Goal: Information Seeking & Learning: Learn about a topic

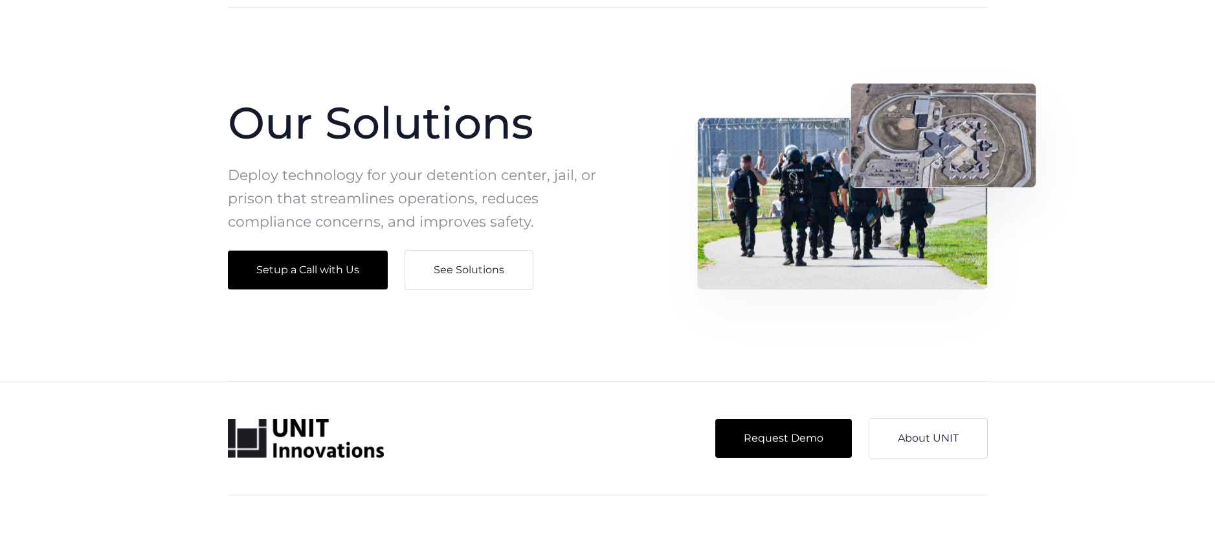
scroll to position [1294, 0]
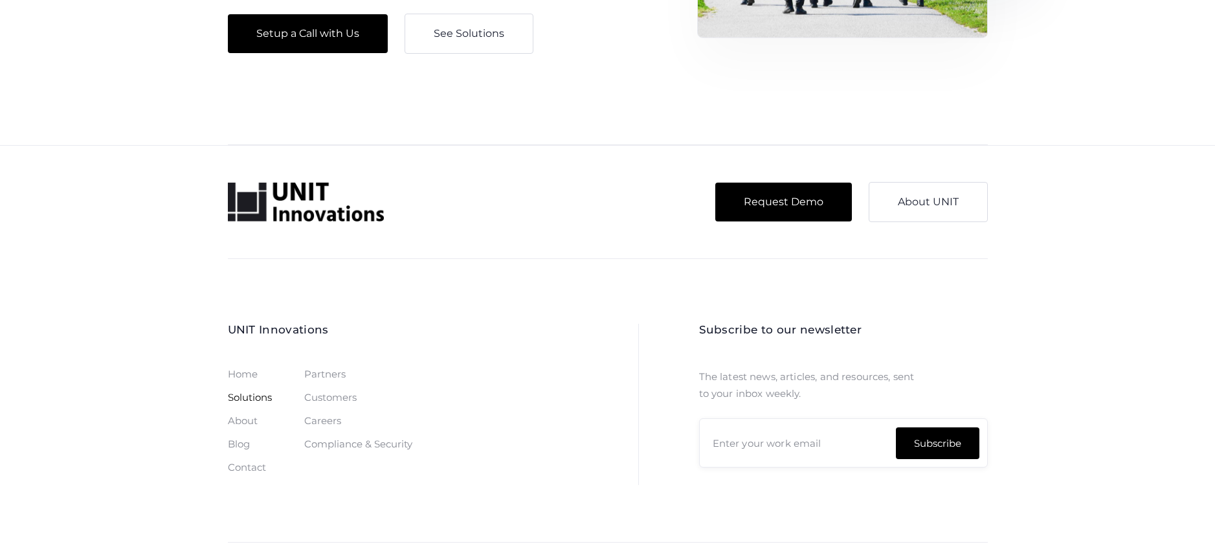
click at [256, 399] on link "Solutions" at bounding box center [250, 397] width 44 height 10
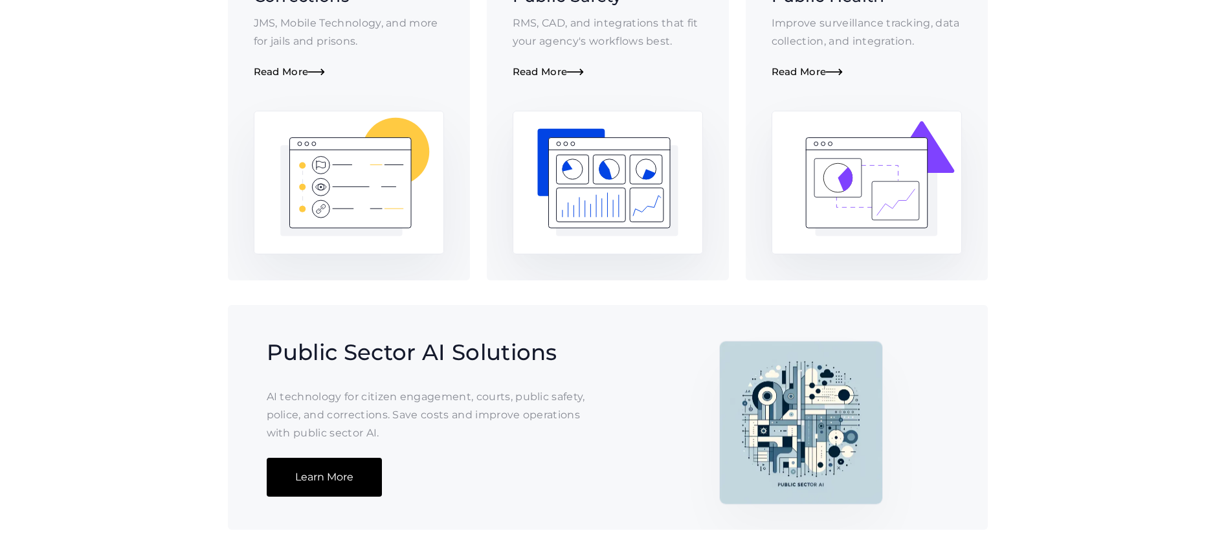
scroll to position [259, 0]
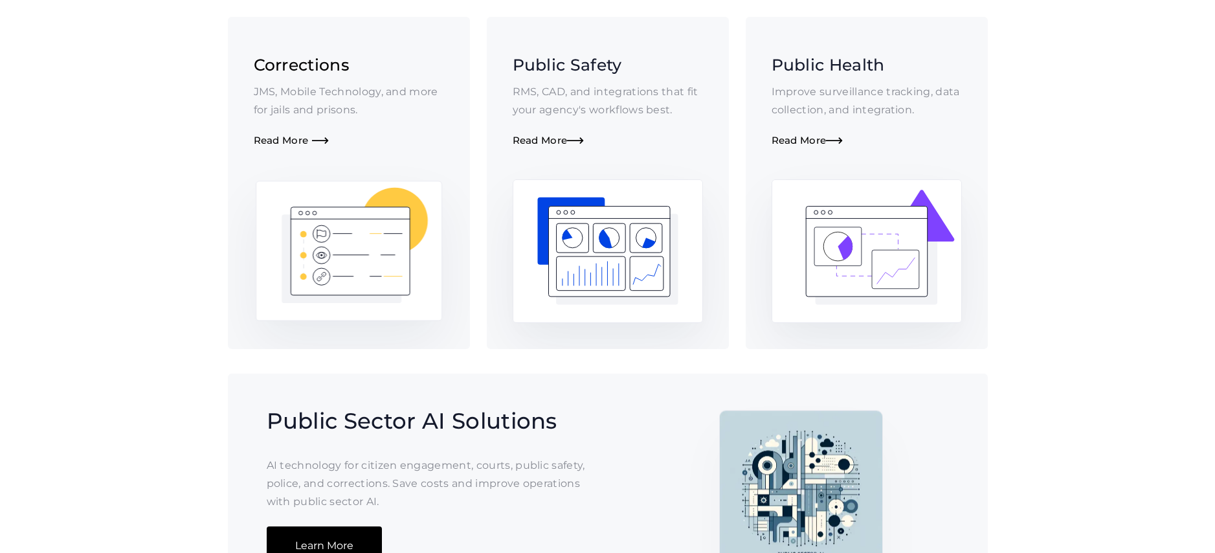
click at [336, 168] on link "Corrections JMS, Mobile Technology, and more for jails and prisons. Read More " at bounding box center [349, 182] width 242 height 331
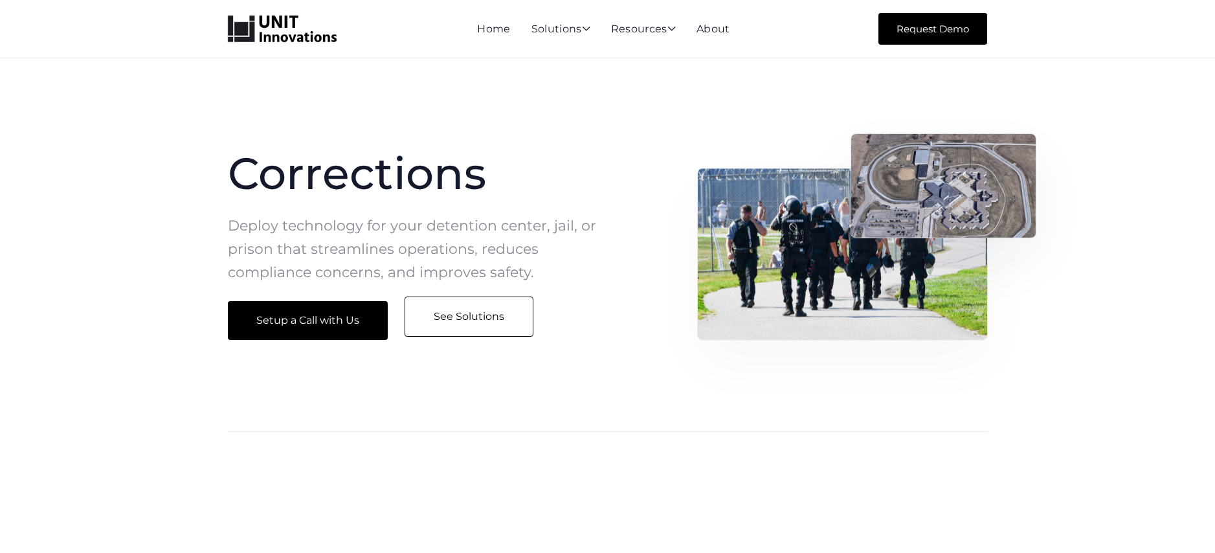
click at [503, 321] on link "See Solutions" at bounding box center [468, 316] width 129 height 40
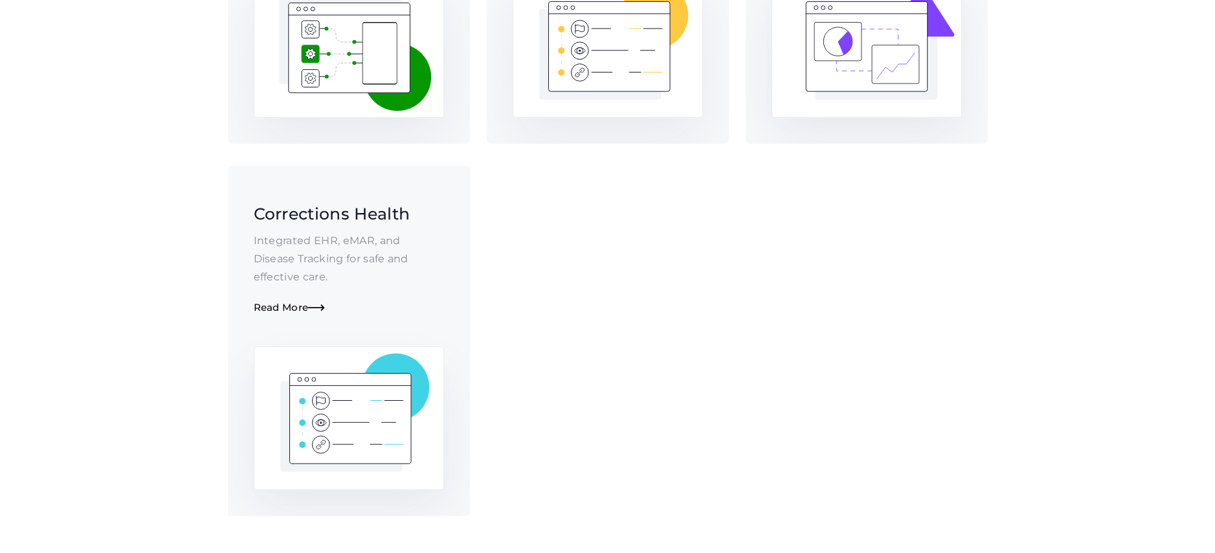
scroll to position [768, 0]
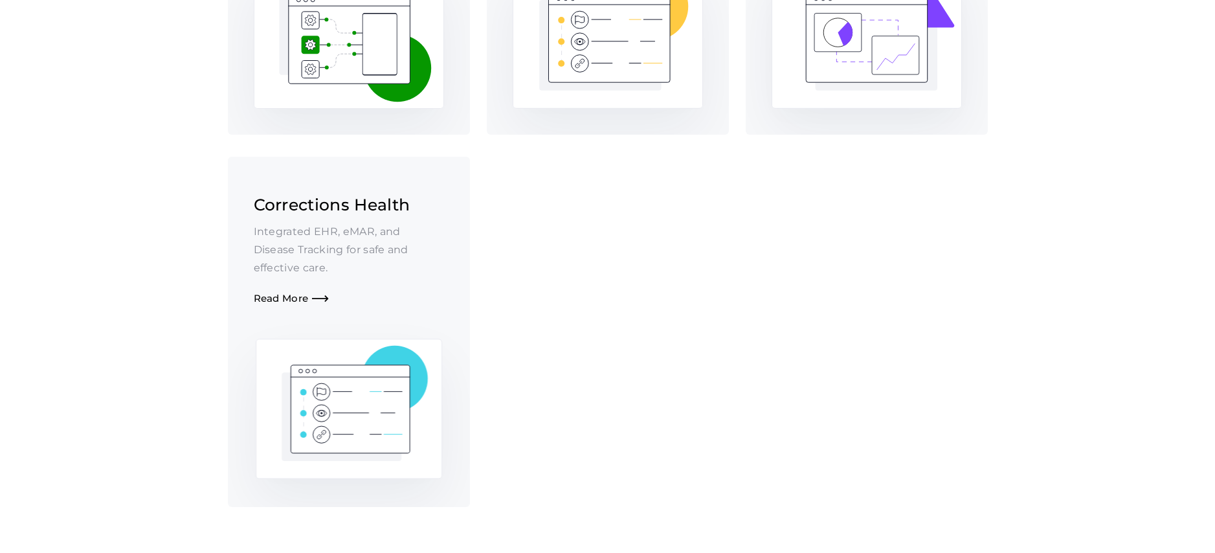
click at [322, 256] on p "Integrated EHR, eMAR, and Disease Tracking for safe and effective care." at bounding box center [349, 250] width 190 height 54
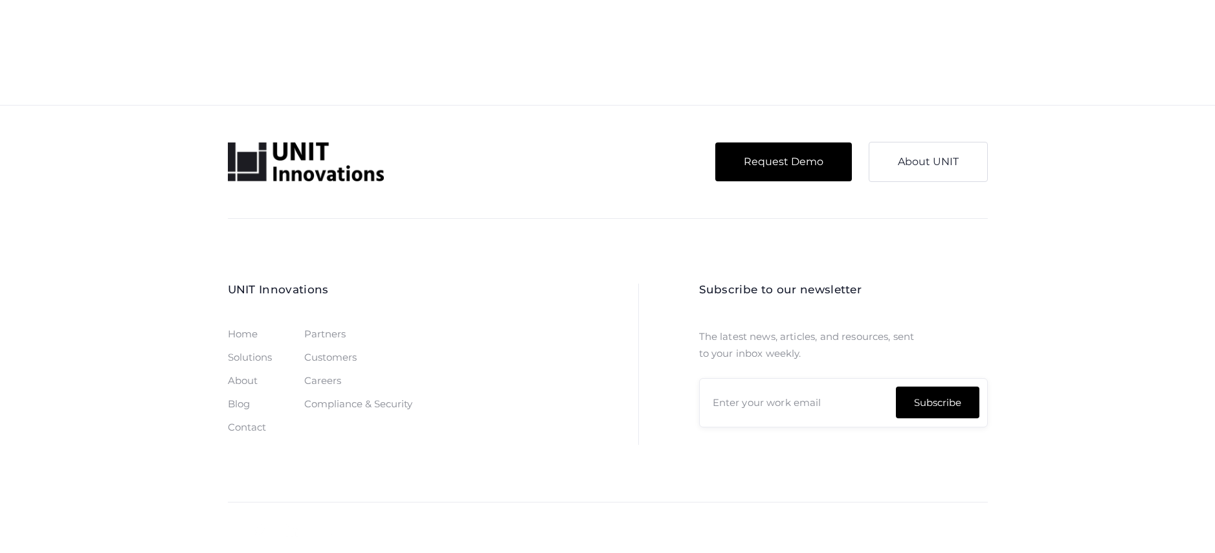
scroll to position [2087, 0]
